Goal: Information Seeking & Learning: Learn about a topic

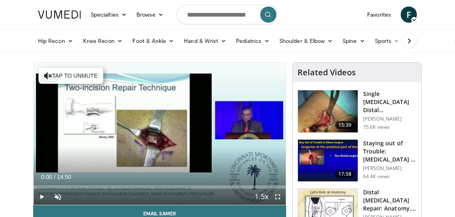
drag, startPoint x: 96, startPoint y: 185, endPoint x: 23, endPoint y: 187, distance: 72.5
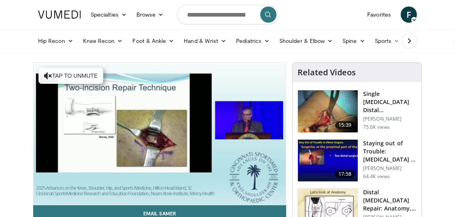
drag, startPoint x: 38, startPoint y: 189, endPoint x: 33, endPoint y: 186, distance: 5.4
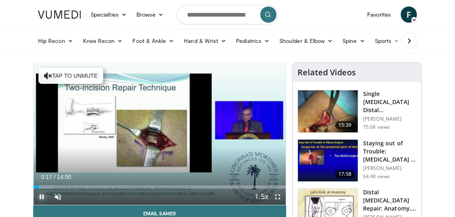
click at [42, 196] on span "Video Player" at bounding box center [42, 197] width 16 height 16
drag, startPoint x: 38, startPoint y: 188, endPoint x: 32, endPoint y: 188, distance: 6.1
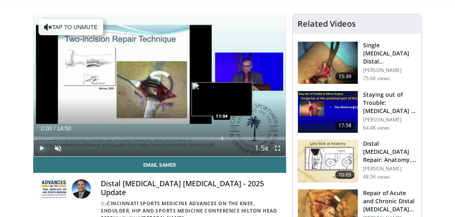
click at [222, 138] on div "Progress Bar" at bounding box center [222, 138] width 1 height 3
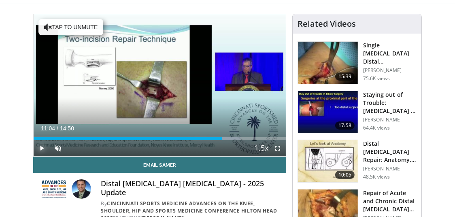
click at [43, 149] on span "Video Player" at bounding box center [42, 148] width 16 height 16
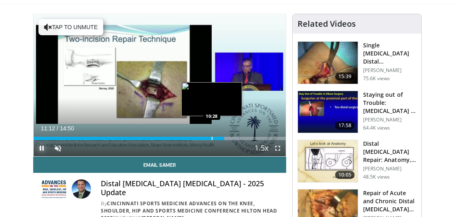
click at [211, 138] on div "11:13" at bounding box center [129, 138] width 191 height 3
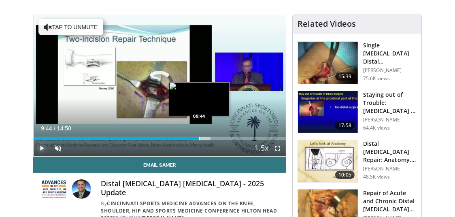
click at [199, 139] on div "10:32" at bounding box center [117, 138] width 166 height 3
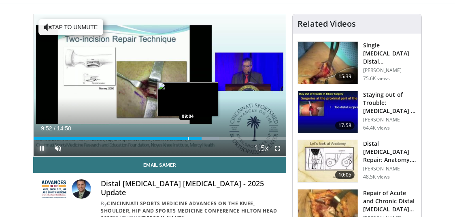
click at [188, 138] on div "Progress Bar" at bounding box center [188, 138] width 1 height 3
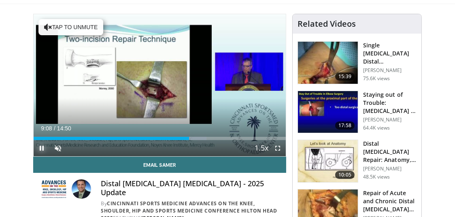
click at [43, 148] on span "Video Player" at bounding box center [42, 148] width 16 height 16
click at [44, 148] on span "Video Player" at bounding box center [42, 148] width 16 height 16
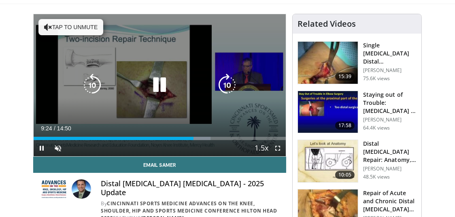
click at [48, 28] on icon "Video Player" at bounding box center [48, 27] width 8 height 8
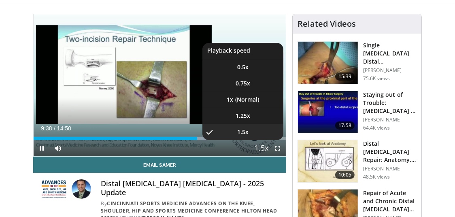
click at [263, 147] on span "Video Player" at bounding box center [261, 149] width 11 height 16
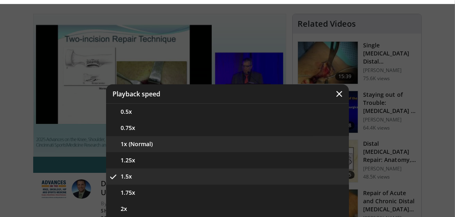
click at [263, 147] on button "1x (Normal)" at bounding box center [227, 144] width 243 height 16
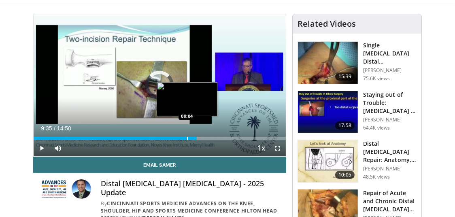
drag, startPoint x: 196, startPoint y: 139, endPoint x: 184, endPoint y: 140, distance: 12.2
click at [184, 140] on div "09:05" at bounding box center [115, 138] width 163 height 3
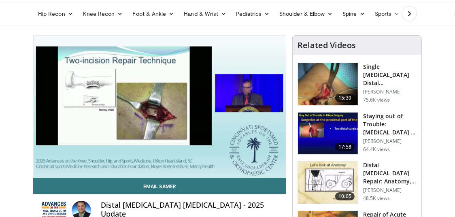
scroll to position [25, 0]
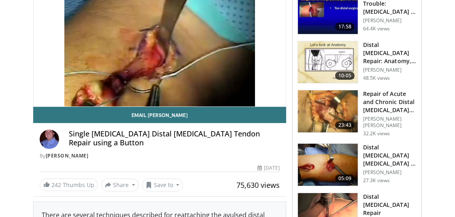
scroll to position [121, 0]
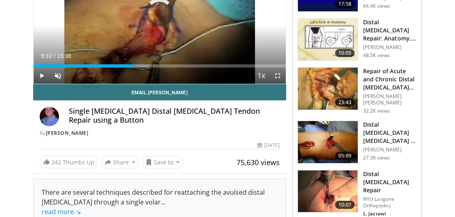
drag, startPoint x: 133, startPoint y: 67, endPoint x: 95, endPoint y: 68, distance: 38.1
click at [95, 68] on div "Current Time 6:10 / Duration 15:38 Play Skip Backward Skip Forward Unmute Loade…" at bounding box center [160, 76] width 252 height 16
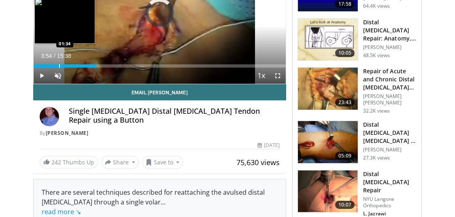
drag, startPoint x: 97, startPoint y: 62, endPoint x: 60, endPoint y: 63, distance: 37.3
click at [60, 63] on div "Loaded : 0.00% 01:33 01:34" at bounding box center [160, 64] width 252 height 8
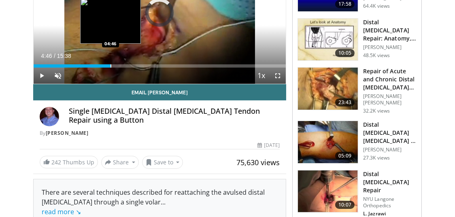
click at [111, 65] on div "Progress Bar" at bounding box center [111, 65] width 1 height 3
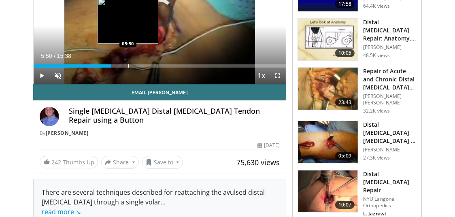
click at [128, 65] on div "Loaded : 0.00% 05:50 05:50" at bounding box center [160, 65] width 252 height 3
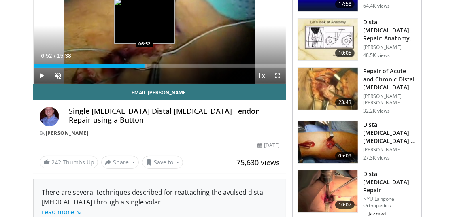
click at [145, 66] on div "Loaded : 44.81% 06:52 06:52" at bounding box center [160, 65] width 252 height 3
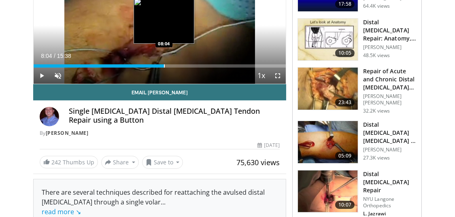
click at [164, 67] on div "Progress Bar" at bounding box center [164, 65] width 1 height 3
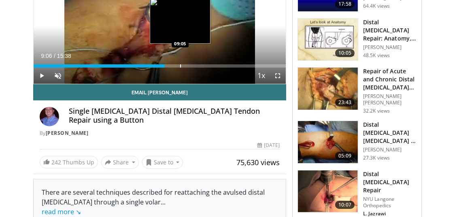
click at [181, 61] on div "Loaded : 0.00% 08:07 09:05" at bounding box center [160, 64] width 252 height 8
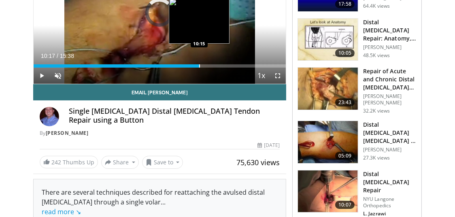
click at [200, 67] on div "Progress Bar" at bounding box center [199, 65] width 1 height 3
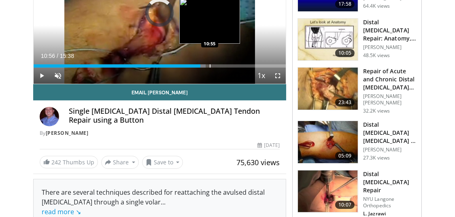
click at [210, 65] on div "Progress Bar" at bounding box center [210, 65] width 1 height 3
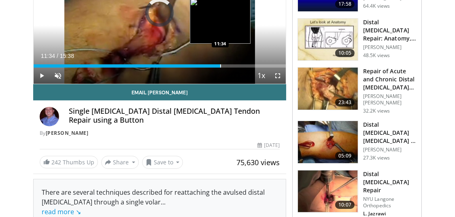
click at [220, 65] on div "Progress Bar" at bounding box center [220, 65] width 1 height 3
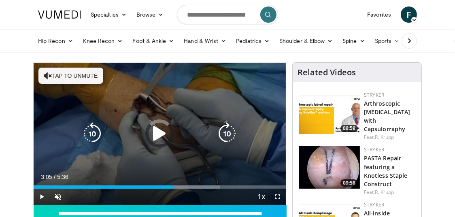
drag, startPoint x: 173, startPoint y: 186, endPoint x: 92, endPoint y: 181, distance: 80.8
click at [92, 181] on video-js "**********" at bounding box center [160, 134] width 252 height 142
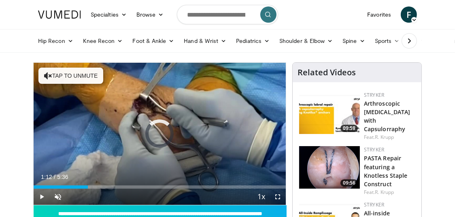
drag, startPoint x: 88, startPoint y: 183, endPoint x: 73, endPoint y: 184, distance: 15.4
click at [73, 184] on div "Loaded : 17.69% 0:52 0:52" at bounding box center [160, 185] width 252 height 8
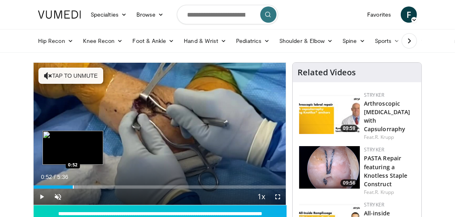
click at [73, 188] on div "Loaded : 17.69% 0:52 0:52" at bounding box center [160, 187] width 252 height 3
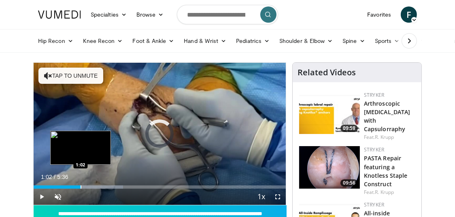
click at [81, 187] on div "Progress Bar" at bounding box center [81, 187] width 1 height 3
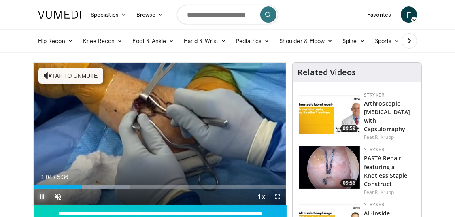
click at [42, 196] on span "Video Player" at bounding box center [42, 197] width 16 height 16
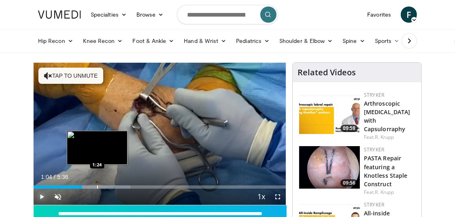
click at [98, 187] on div "Progress Bar" at bounding box center [97, 187] width 1 height 3
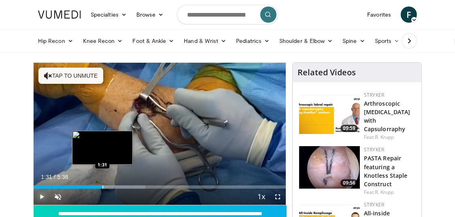
click at [102, 187] on div "Loaded : 44.27% 1:31 1:31" at bounding box center [160, 187] width 252 height 3
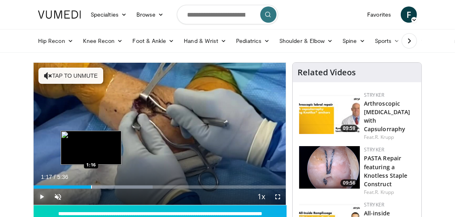
click at [92, 186] on div "Progress Bar" at bounding box center [91, 187] width 1 height 3
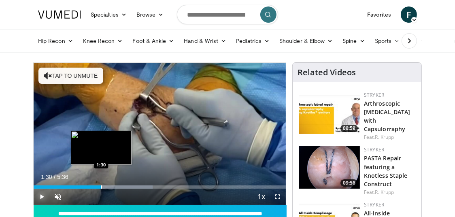
click at [101, 186] on div "Progress Bar" at bounding box center [101, 187] width 1 height 3
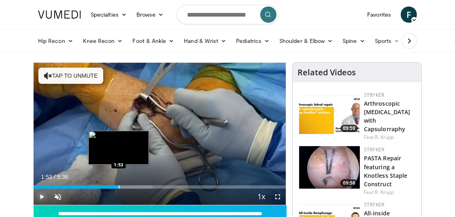
click at [119, 185] on div "Loaded : 47.22% 1:30 1:53" at bounding box center [160, 185] width 252 height 8
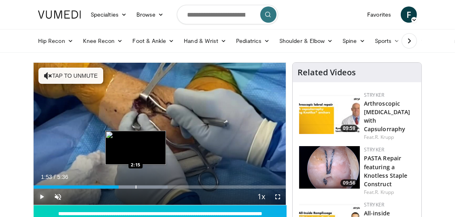
click at [136, 187] on div "Progress Bar" at bounding box center [136, 187] width 1 height 3
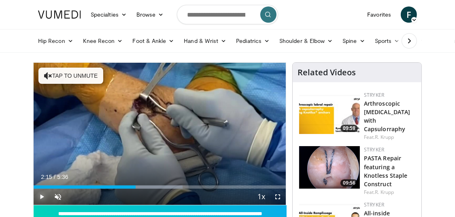
click at [43, 196] on span "Video Player" at bounding box center [42, 197] width 16 height 16
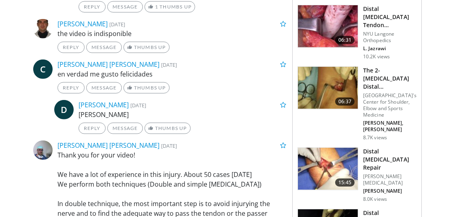
scroll to position [564, 0]
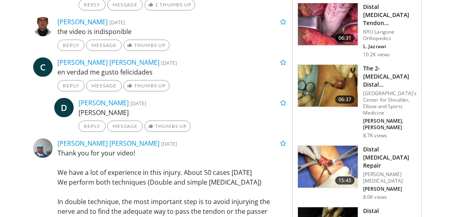
click at [366, 145] on h3 "Distal [MEDICAL_DATA] Repair" at bounding box center [389, 157] width 53 height 24
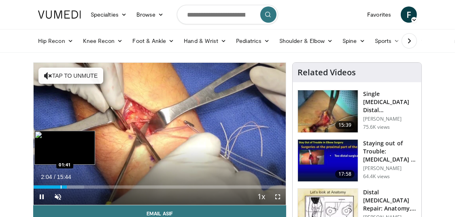
click at [61, 187] on div "Progress Bar" at bounding box center [61, 187] width 1 height 3
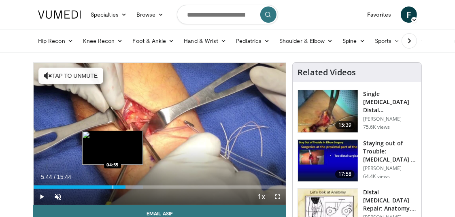
click at [113, 186] on div "Progress Bar" at bounding box center [113, 187] width 1 height 3
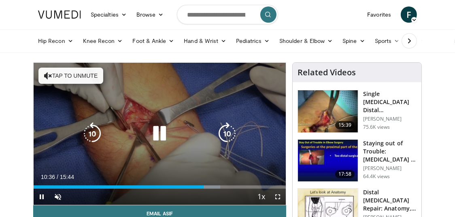
click at [46, 75] on icon "Video Player" at bounding box center [48, 76] width 8 height 8
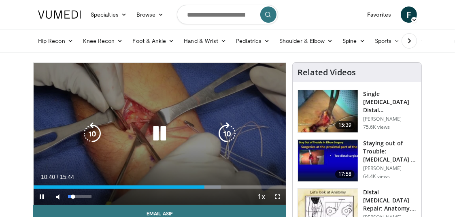
drag, startPoint x: 92, startPoint y: 196, endPoint x: 73, endPoint y: 197, distance: 19.0
click at [73, 197] on div "Volume Level" at bounding box center [70, 196] width 5 height 3
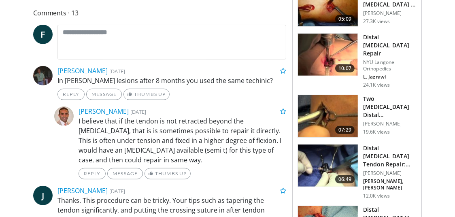
scroll to position [351, 0]
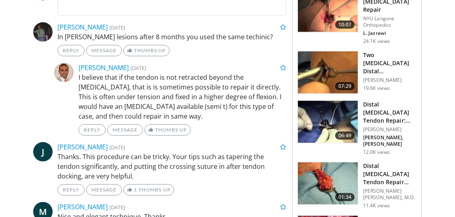
click at [394, 51] on h3 "Two [MEDICAL_DATA] Distal [MEDICAL_DATA] Repair" at bounding box center [389, 63] width 53 height 24
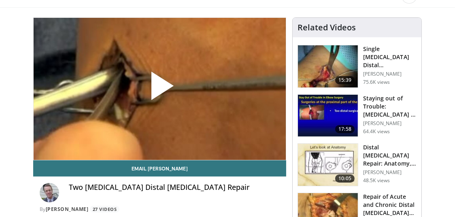
scroll to position [54, 0]
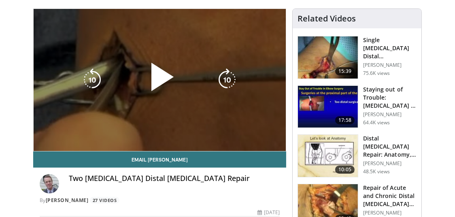
click at [37, 149] on div "10 seconds Tap to unmute" at bounding box center [160, 80] width 252 height 142
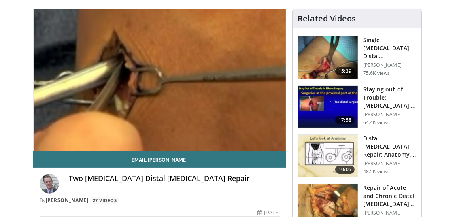
click at [75, 132] on video-js "**********" at bounding box center [160, 80] width 252 height 142
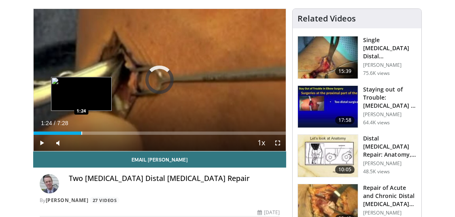
click at [81, 131] on div "Loaded : 11.12% 0:06 1:24" at bounding box center [160, 131] width 252 height 8
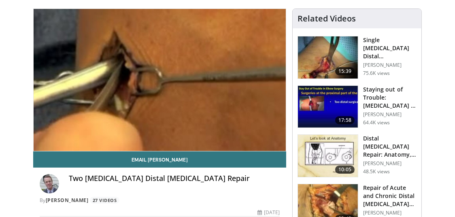
click at [79, 132] on div "10 seconds Tap to unmute" at bounding box center [160, 80] width 252 height 142
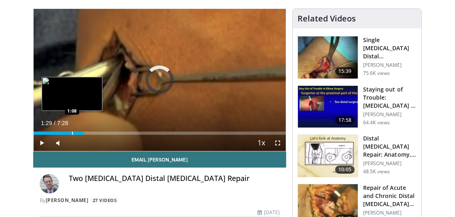
click at [72, 133] on div "Progress Bar" at bounding box center [72, 133] width 1 height 3
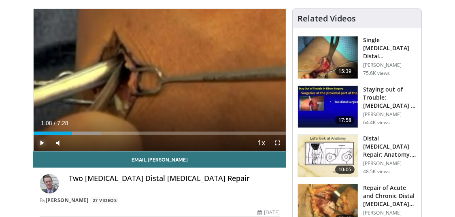
click at [41, 143] on span "Video Player" at bounding box center [42, 143] width 16 height 16
drag, startPoint x: 72, startPoint y: 142, endPoint x: 98, endPoint y: 143, distance: 26.3
click at [98, 143] on div "Mute 100%" at bounding box center [78, 143] width 57 height 16
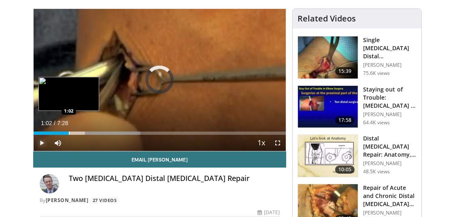
click at [69, 130] on div "Loaded : 42.32% 1:02 1:02" at bounding box center [160, 131] width 252 height 8
click at [57, 132] on div "0:41" at bounding box center [45, 133] width 23 height 3
click at [47, 133] on div "Progress Bar" at bounding box center [47, 133] width 1 height 3
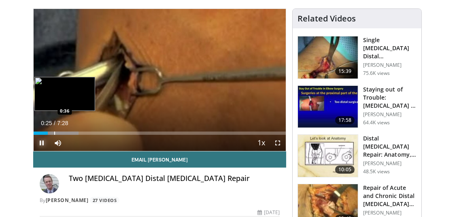
click at [54, 131] on div "Loaded : 17.85% 0:25 0:36" at bounding box center [160, 131] width 252 height 8
click at [49, 131] on div "Loaded : 22.26% 0:37 0:26" at bounding box center [160, 131] width 252 height 8
